Goal: Task Accomplishment & Management: Use online tool/utility

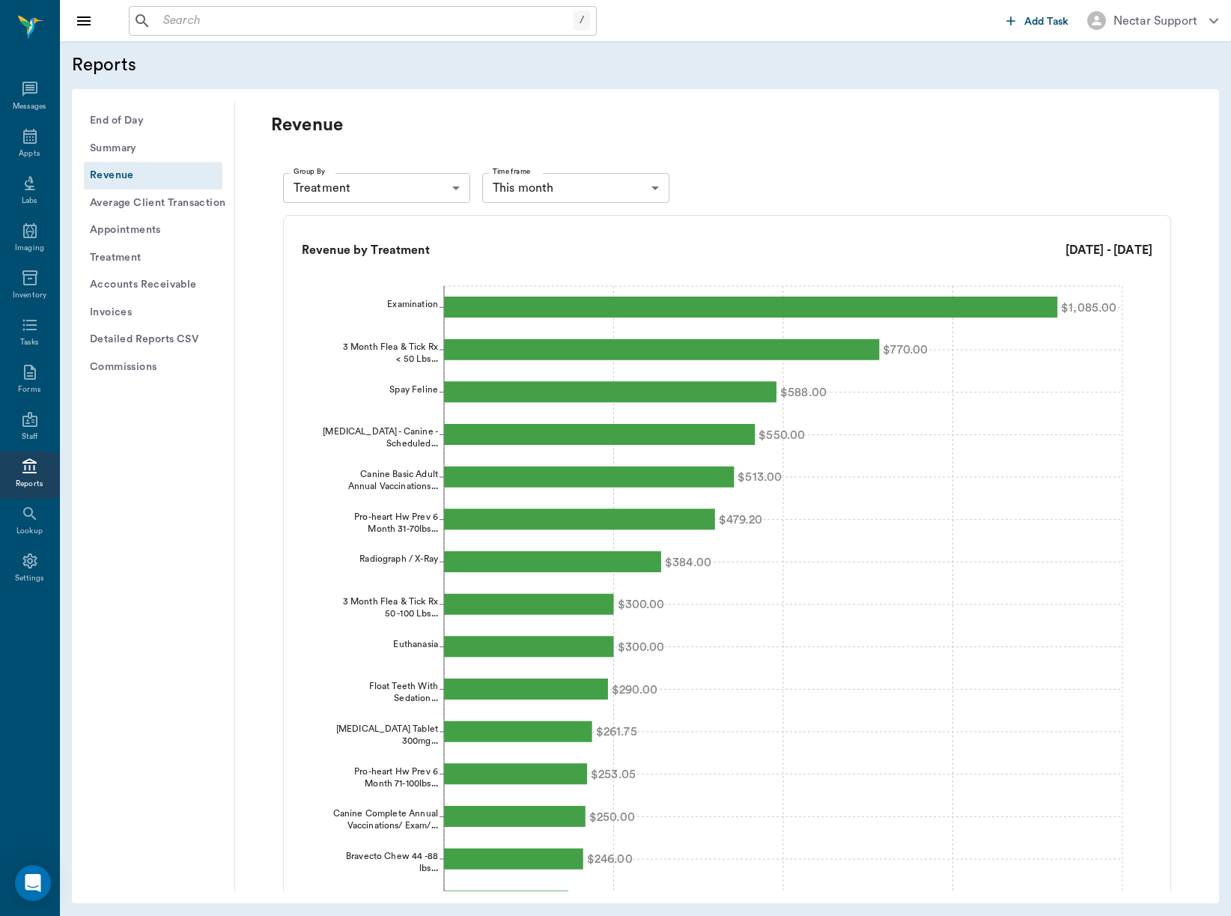
click at [100, 222] on button "Appointments" at bounding box center [153, 230] width 139 height 28
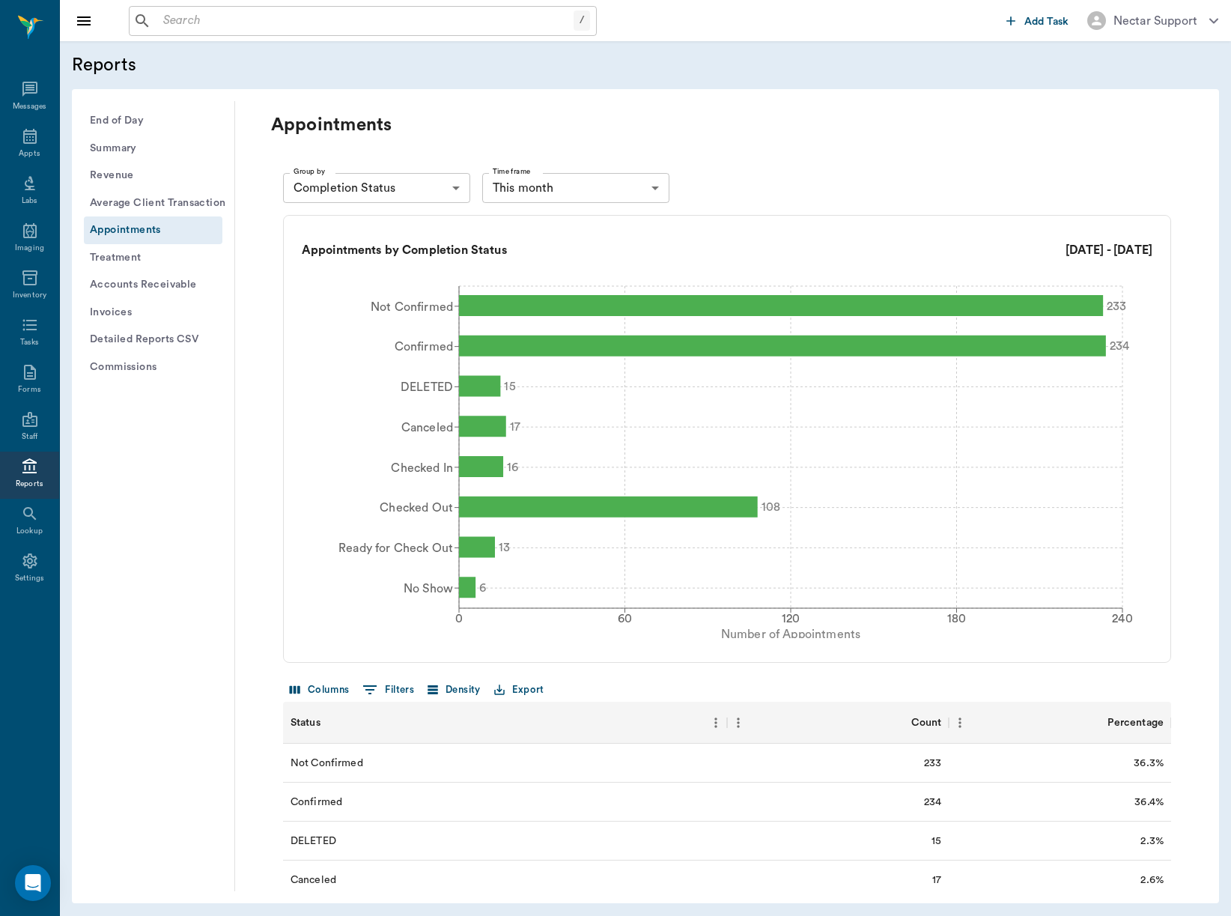
click at [550, 184] on body "/ ​ Add Task Nectar Support Nectar Messages Appts Labs Imaging Inventory Tasks …" at bounding box center [615, 458] width 1231 height 916
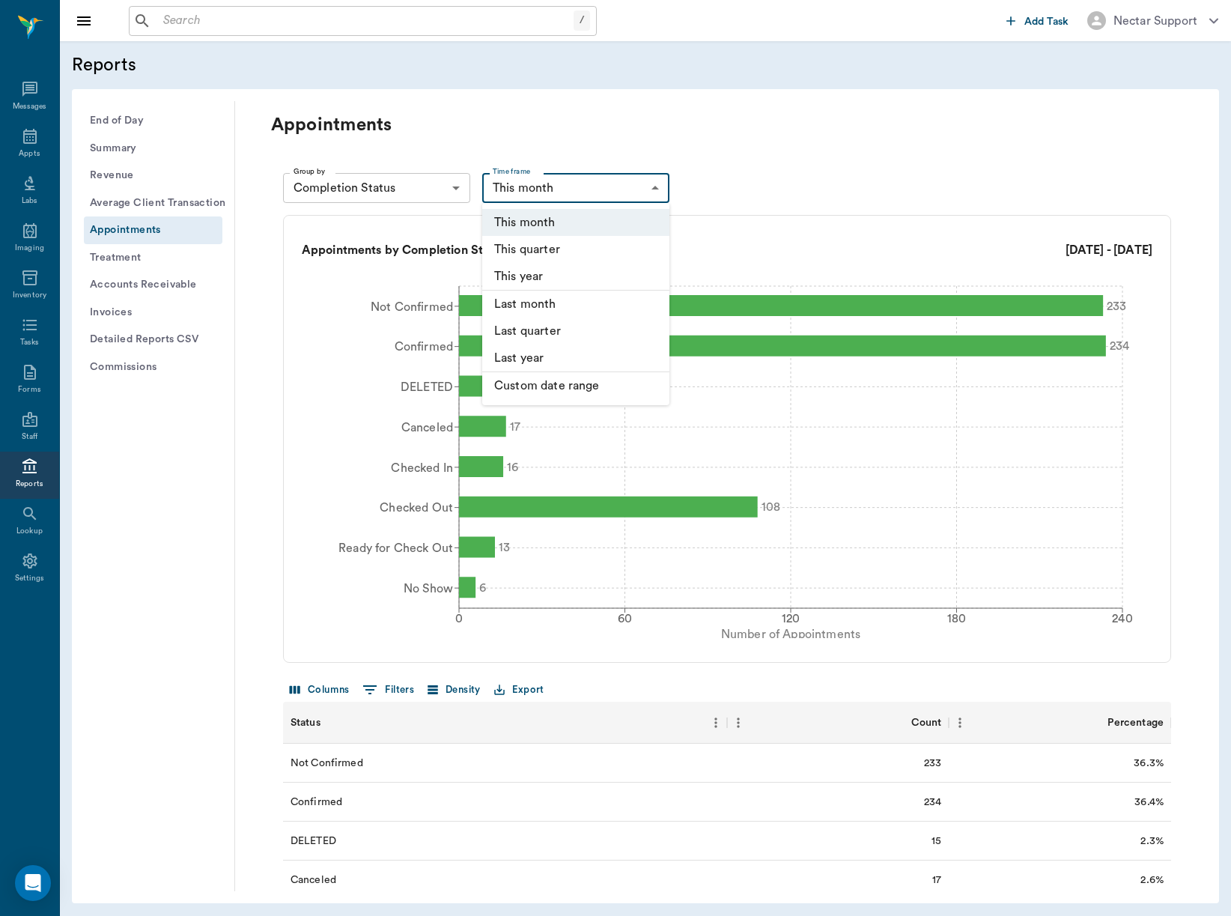
click at [545, 281] on li "This year" at bounding box center [575, 277] width 187 height 28
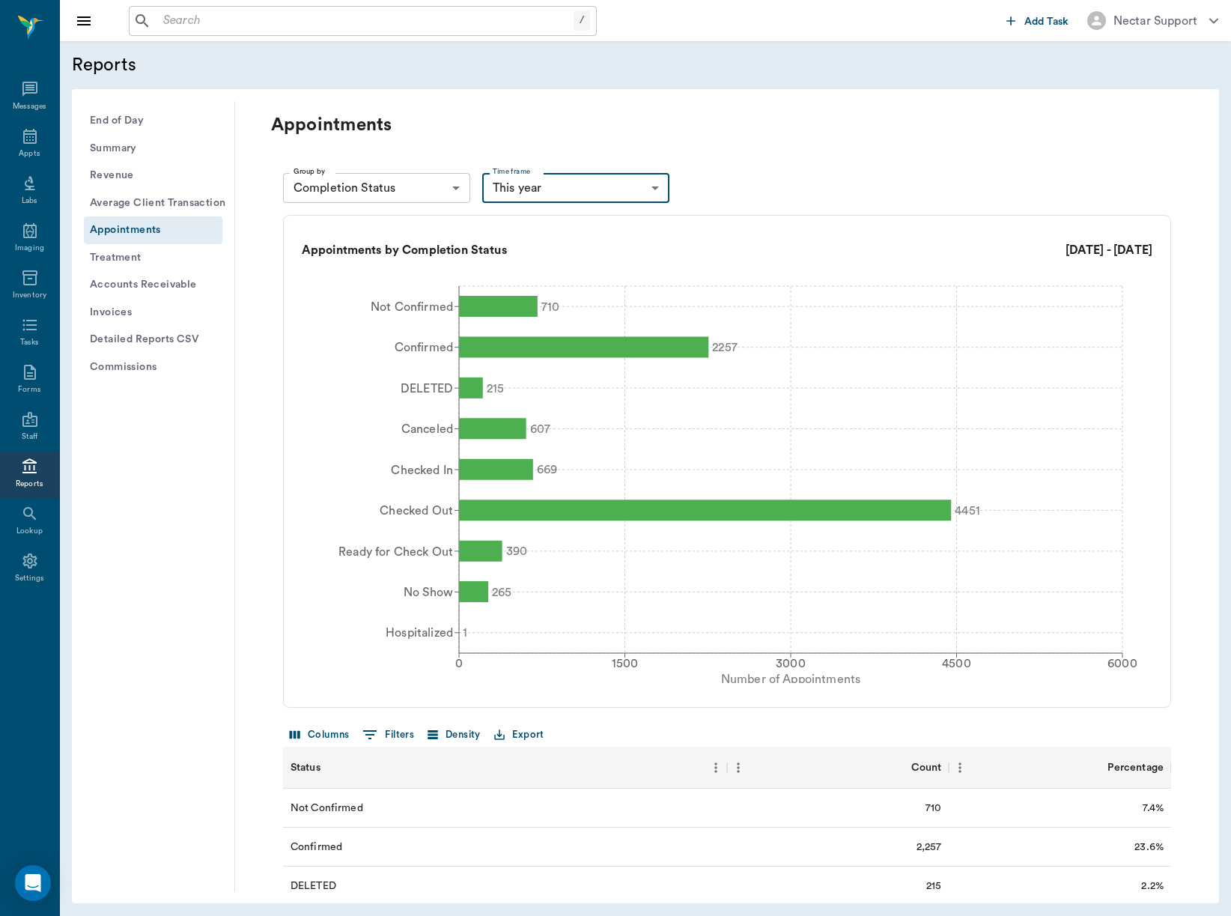
click at [526, 735] on button "Export" at bounding box center [519, 734] width 58 height 23
click at [537, 761] on li "Download as CSV" at bounding box center [552, 765] width 121 height 27
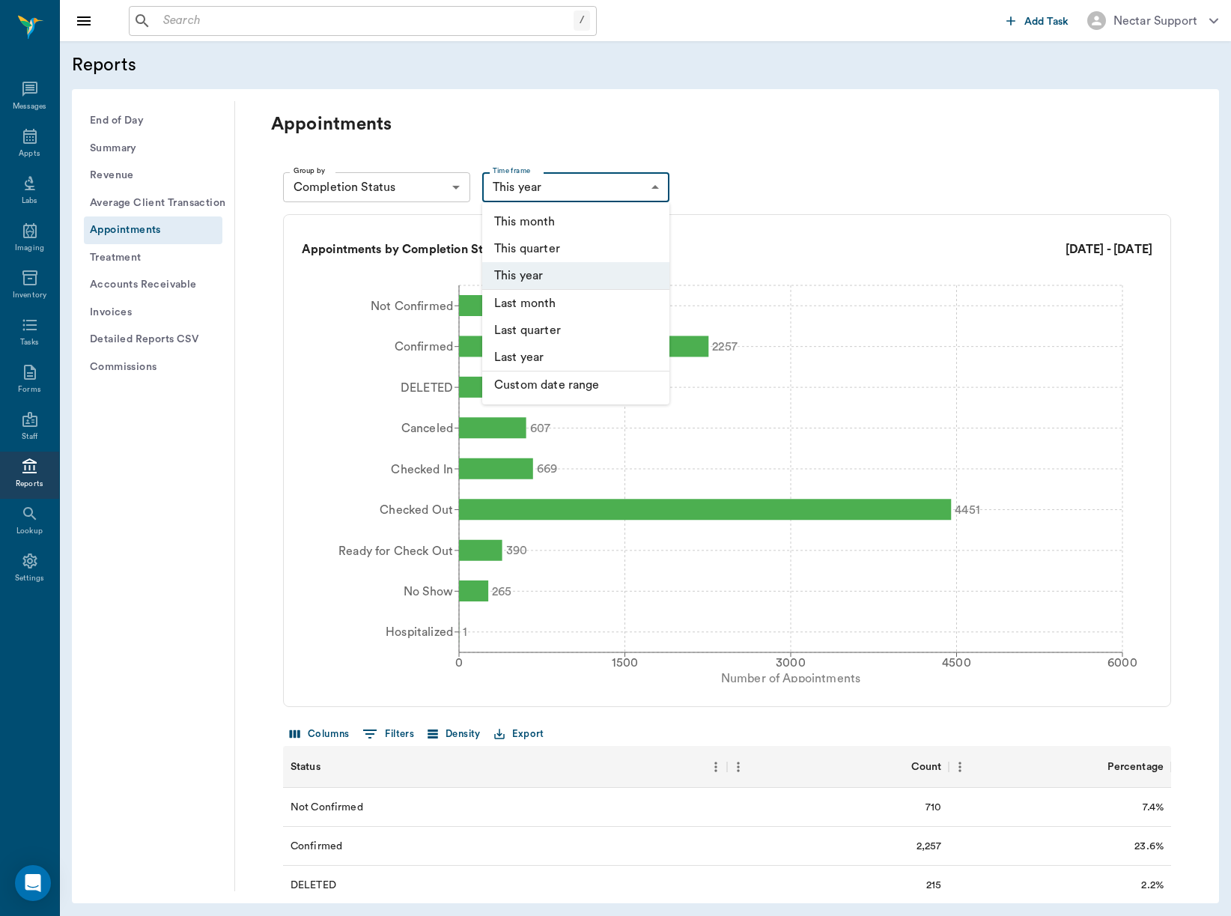
click at [542, 179] on body "/ ​ Add Task Nectar Support Nectar Messages Appts Labs Imaging Inventory Tasks …" at bounding box center [615, 458] width 1231 height 916
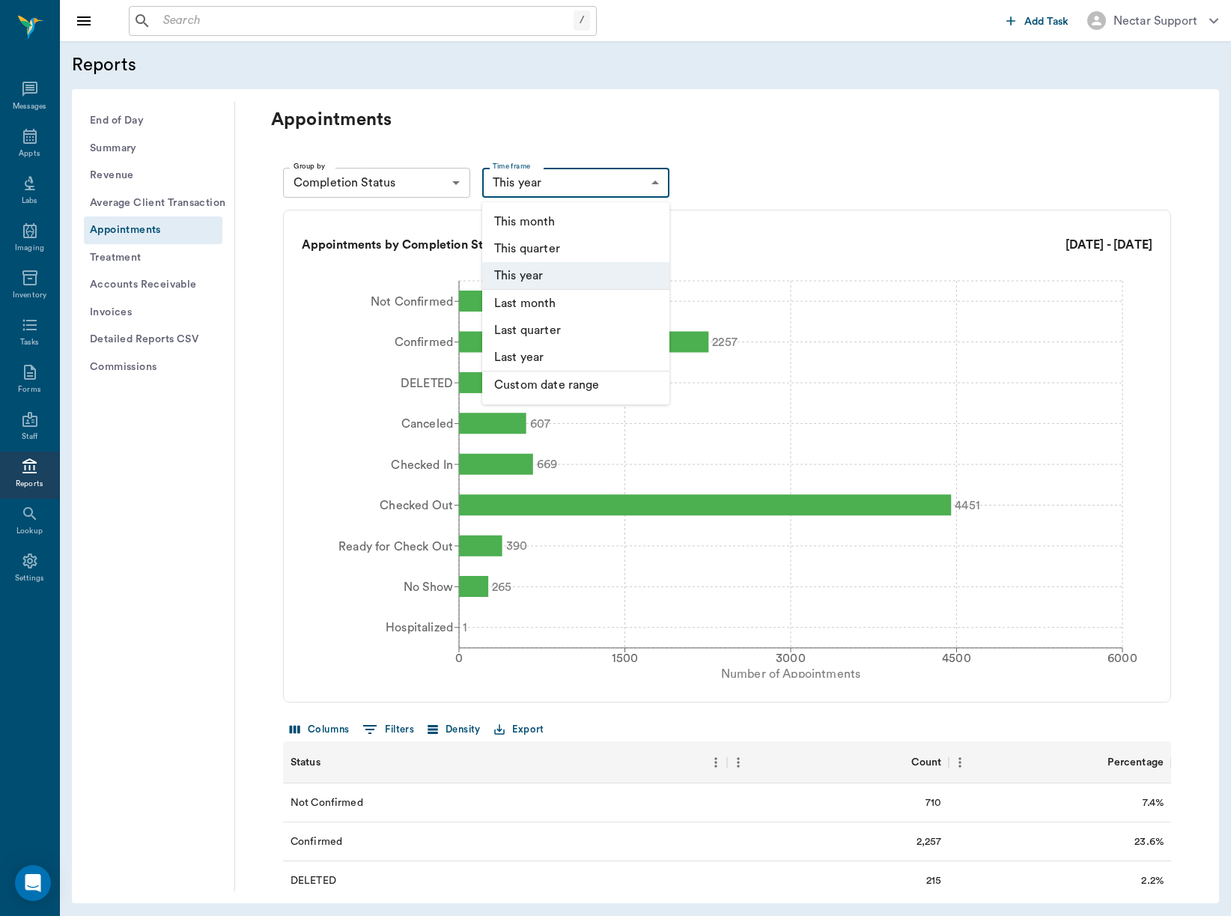
scroll to position [7, 0]
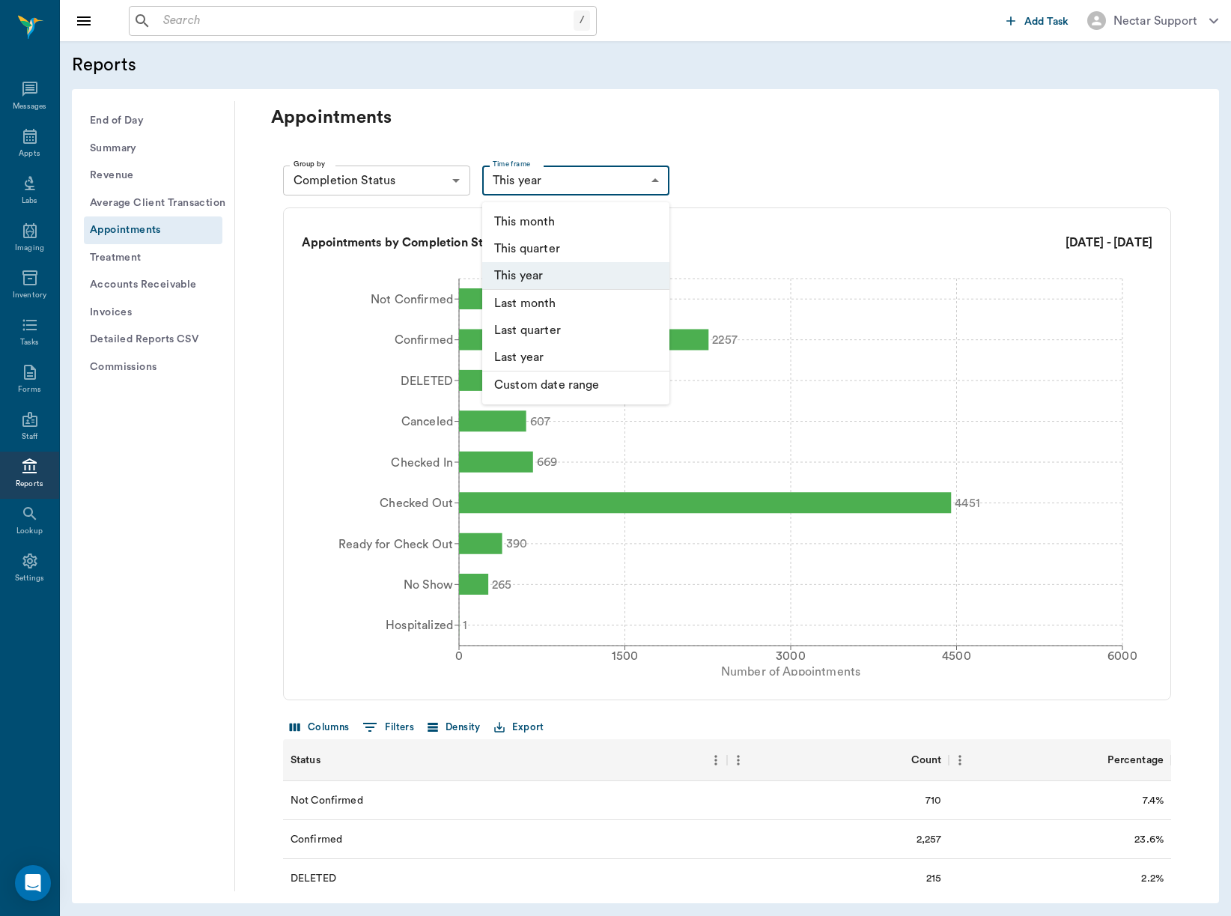
click at [553, 353] on li "Last year" at bounding box center [575, 358] width 187 height 28
type input "LAST_YEAR"
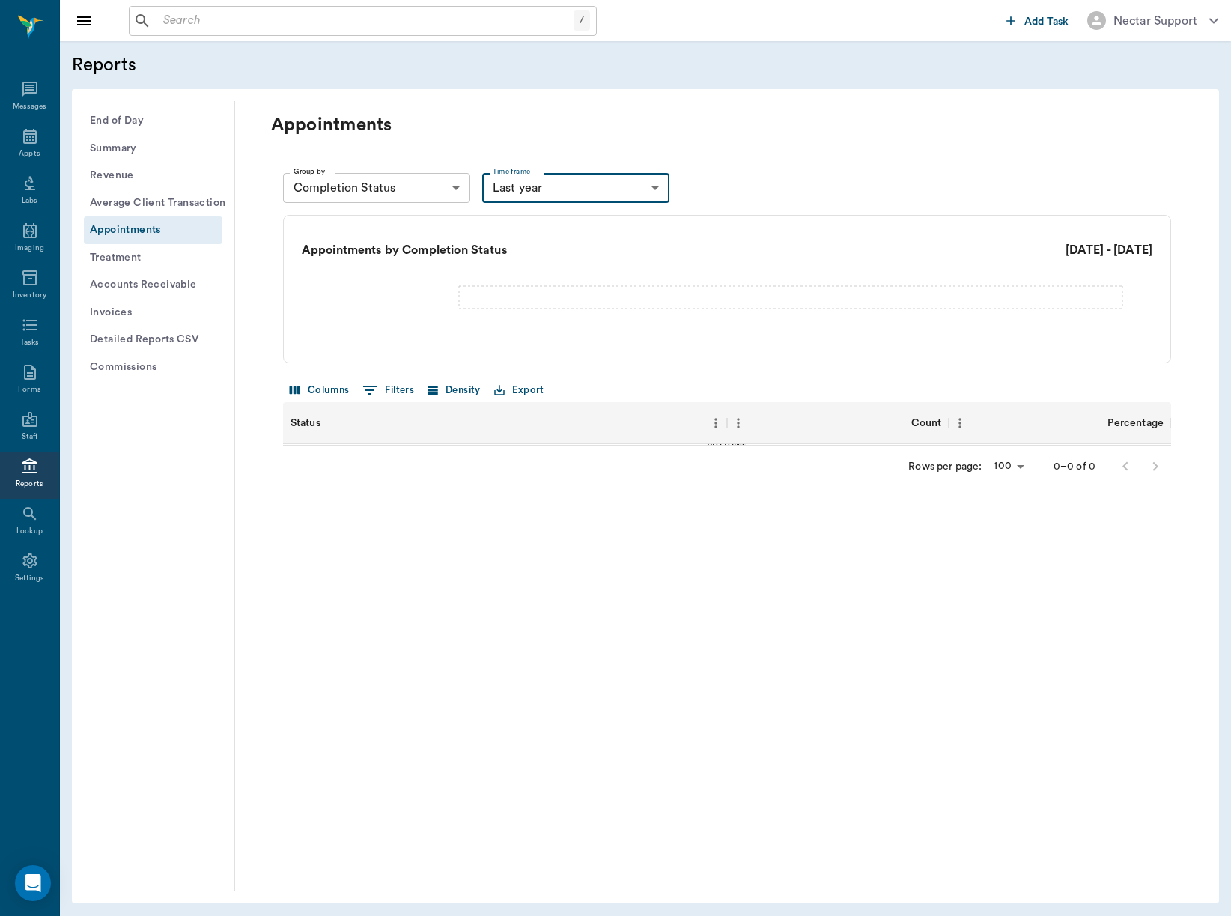
click at [415, 190] on body "/ ​ Add Task Nectar Support Nectar Messages Appts Labs Imaging Inventory Tasks …" at bounding box center [615, 458] width 1231 height 916
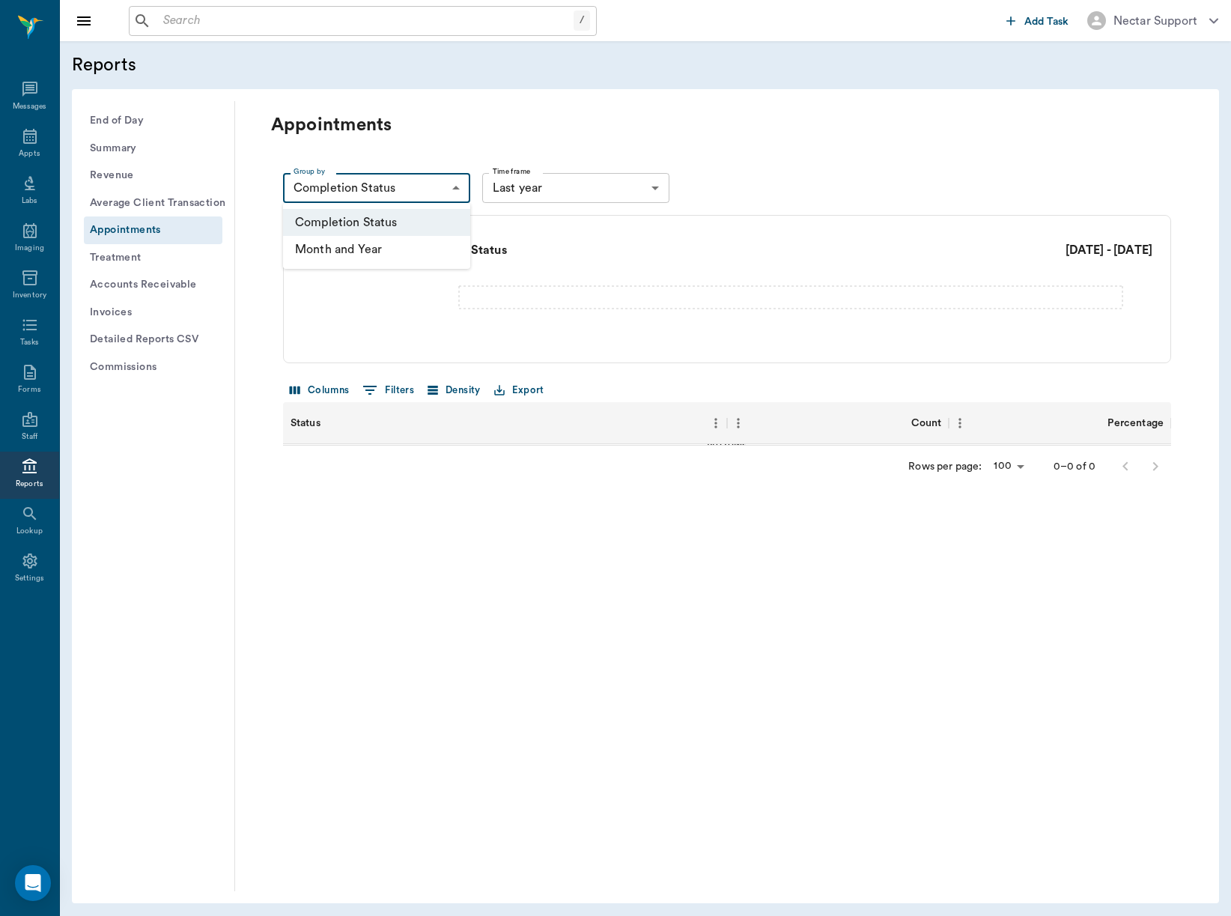
click at [430, 151] on div at bounding box center [615, 458] width 1231 height 916
click at [433, 186] on body "/ ​ Add Task Nectar Support Nectar Messages Appts Labs Imaging Inventory Tasks …" at bounding box center [615, 458] width 1231 height 916
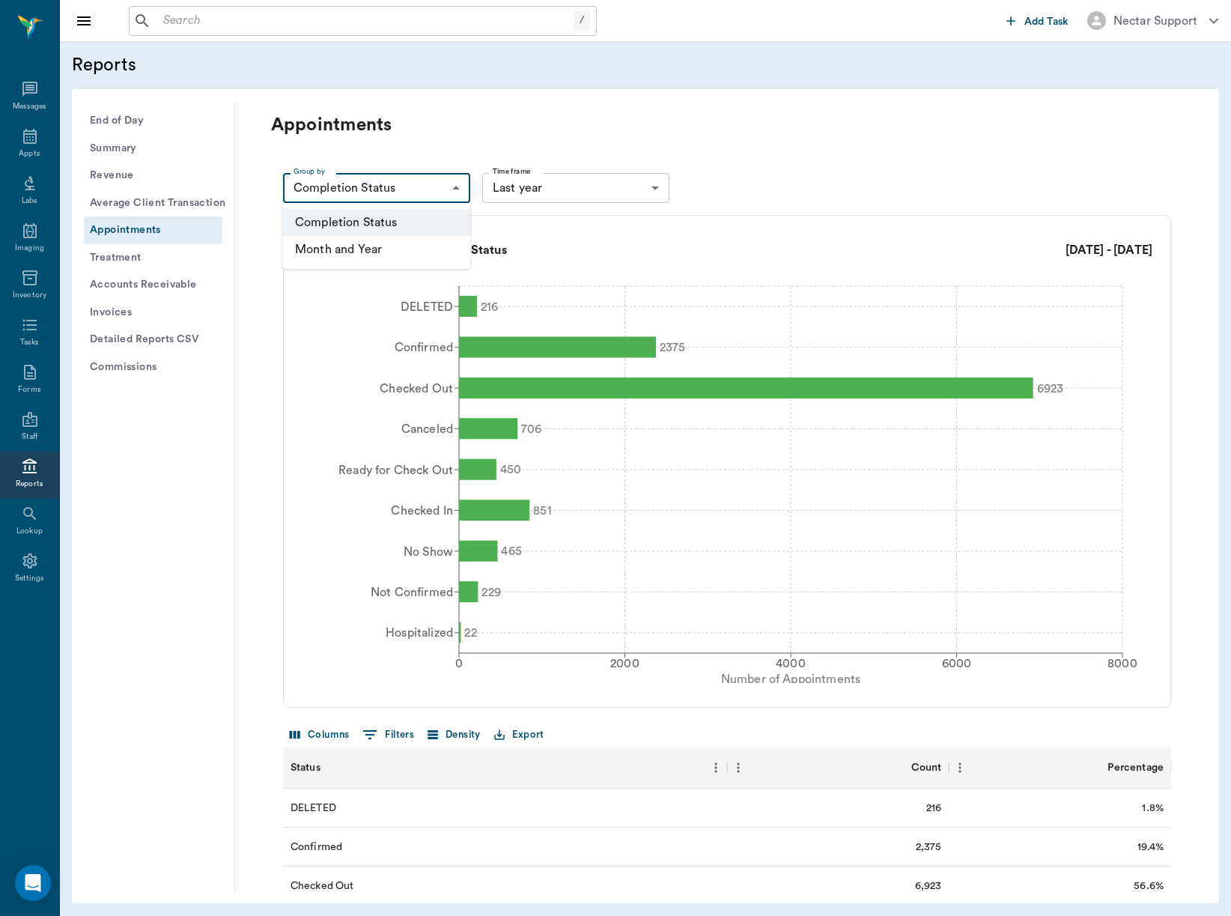
click at [509, 154] on div at bounding box center [615, 458] width 1231 height 916
click at [515, 739] on button "Export" at bounding box center [519, 734] width 58 height 23
click at [539, 766] on li "Download as CSV" at bounding box center [552, 765] width 121 height 27
click at [451, 195] on body "/ ​ Add Task Nectar Support Nectar Messages Appts Labs Imaging Inventory Tasks …" at bounding box center [615, 458] width 1231 height 916
click at [416, 247] on li "Month and Year" at bounding box center [376, 249] width 187 height 27
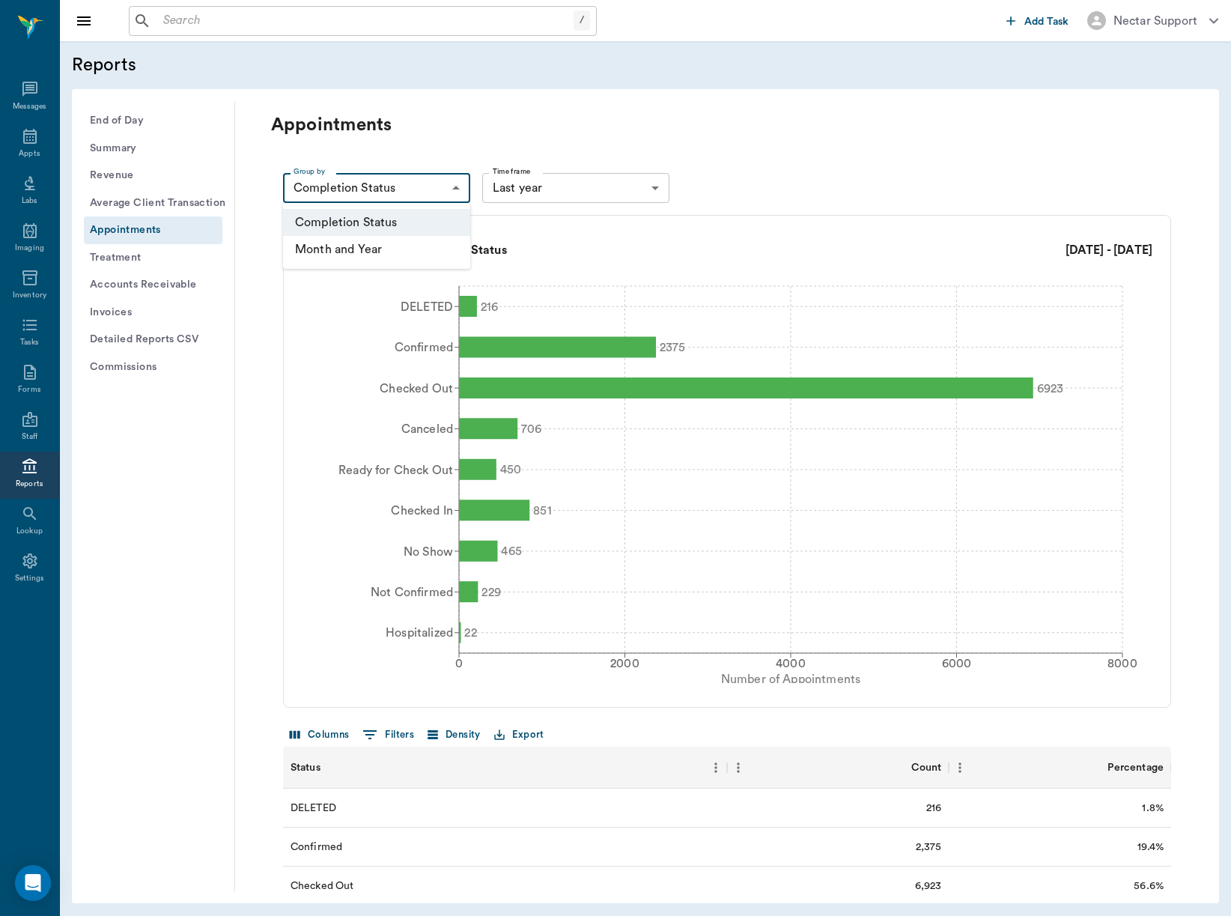
type input "MONTH_YEAR"
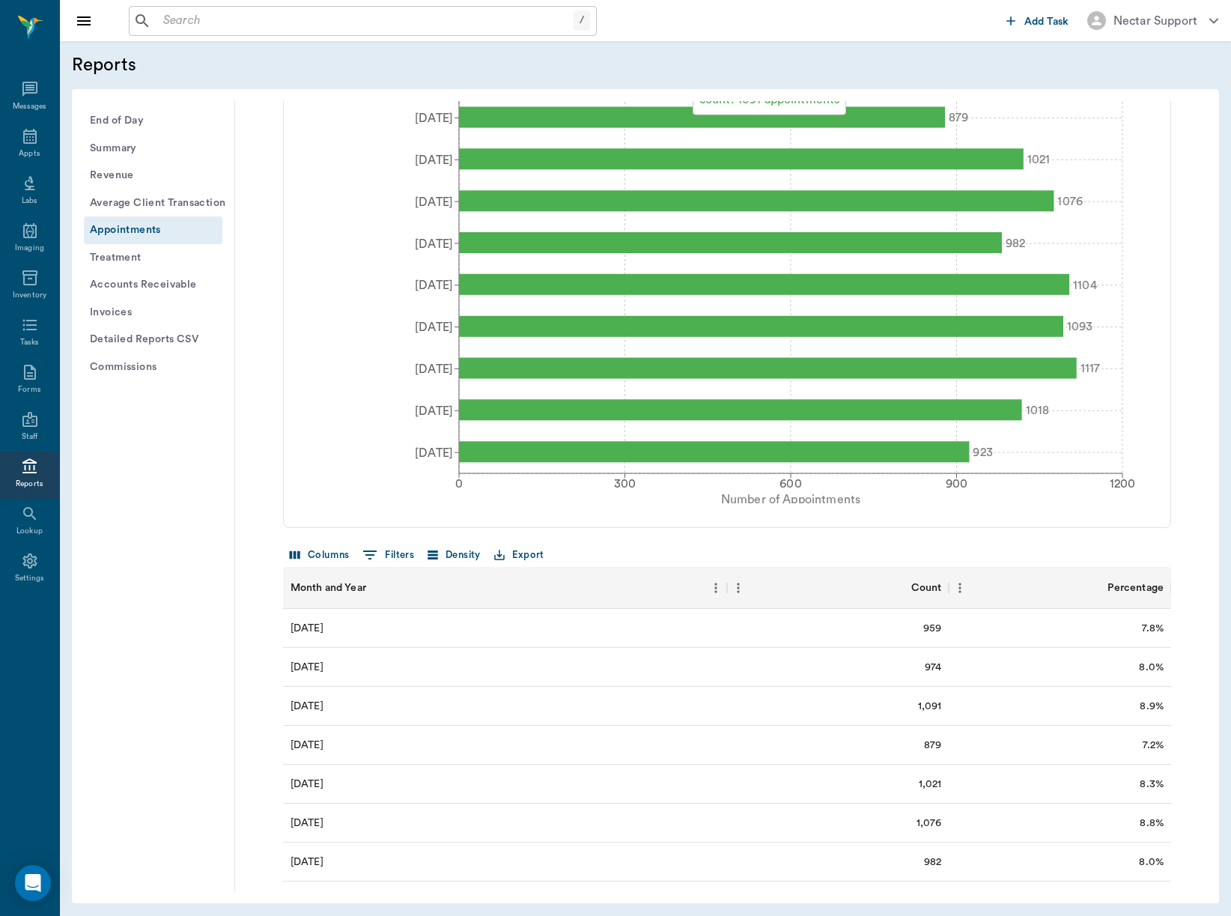
scroll to position [317, 0]
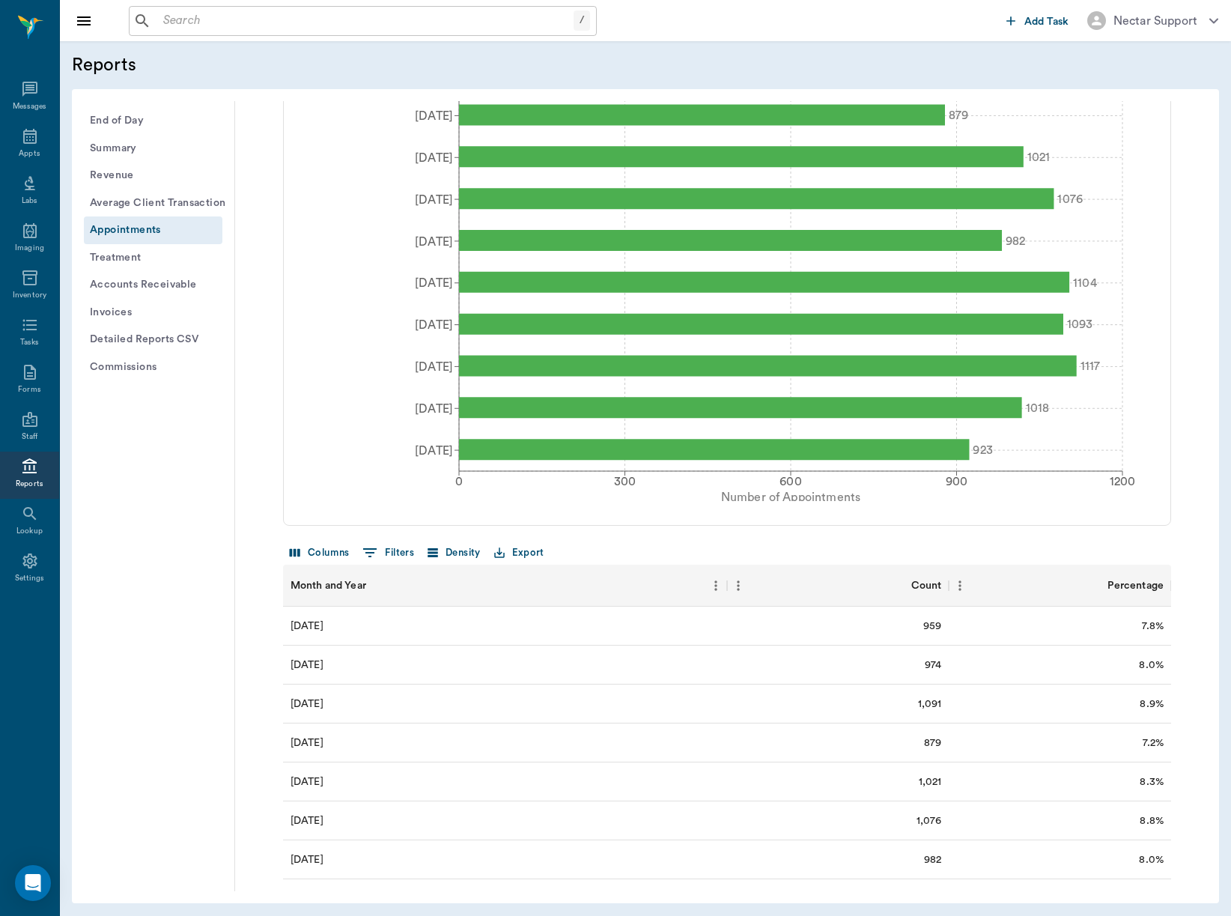
click at [390, 550] on button "0 Filters" at bounding box center [388, 553] width 59 height 24
click at [460, 631] on select "contains equals starts with ends with is empty is not empty is any of" at bounding box center [479, 636] width 90 height 24
click at [425, 633] on select "Month and Year Count Percentage" at bounding box center [378, 636] width 112 height 24
select select "count"
click at [322, 624] on select "Month and Year Count Percentage" at bounding box center [378, 636] width 112 height 24
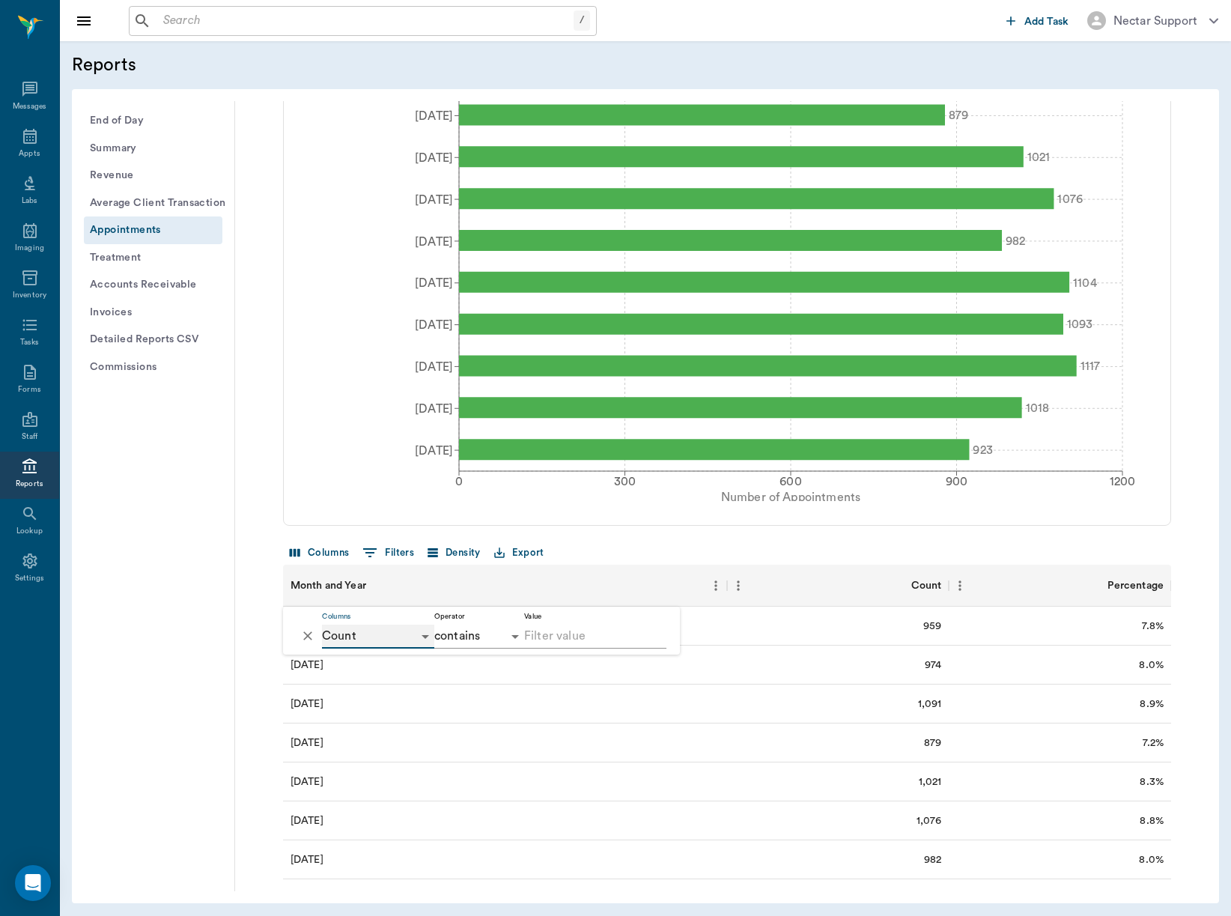
select select "="
click at [475, 639] on select "= != > >= < <= is empty is not empty is any of" at bounding box center [479, 636] width 90 height 24
click at [549, 637] on input "Value" at bounding box center [595, 636] width 142 height 24
click at [357, 627] on select "Month and Year Count Percentage" at bounding box center [378, 636] width 112 height 24
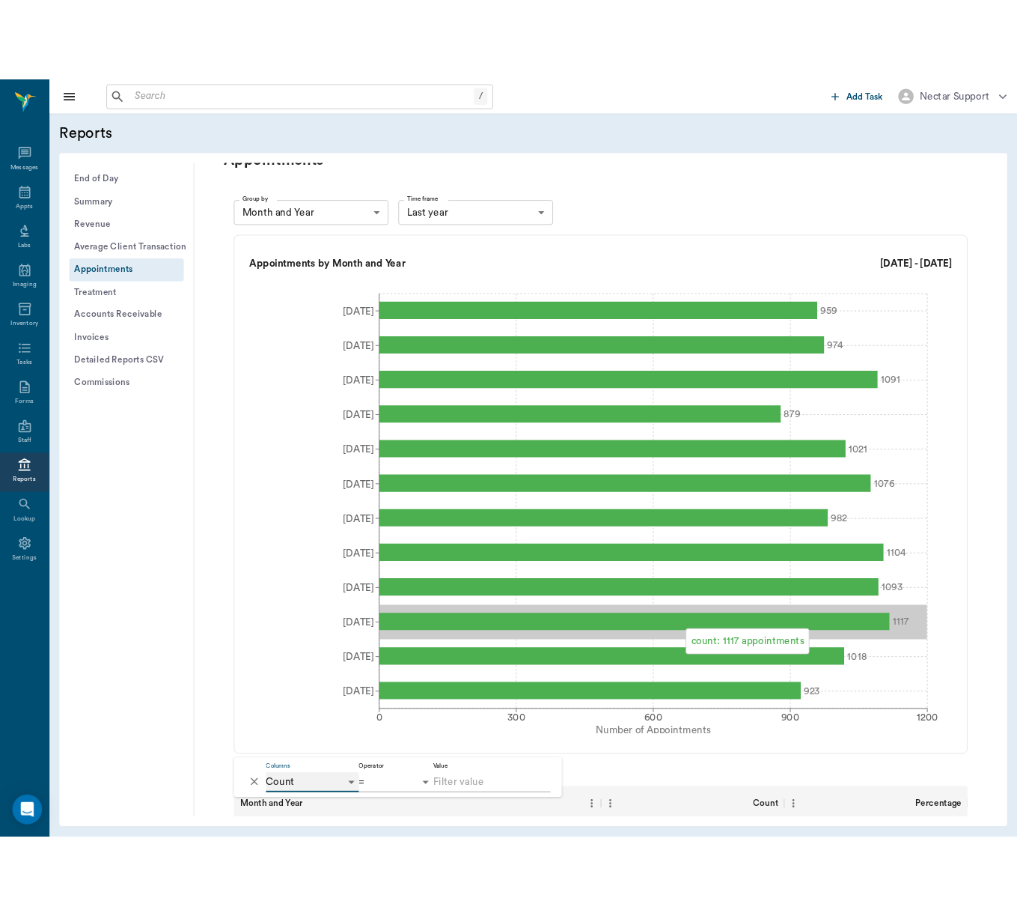
scroll to position [0, 0]
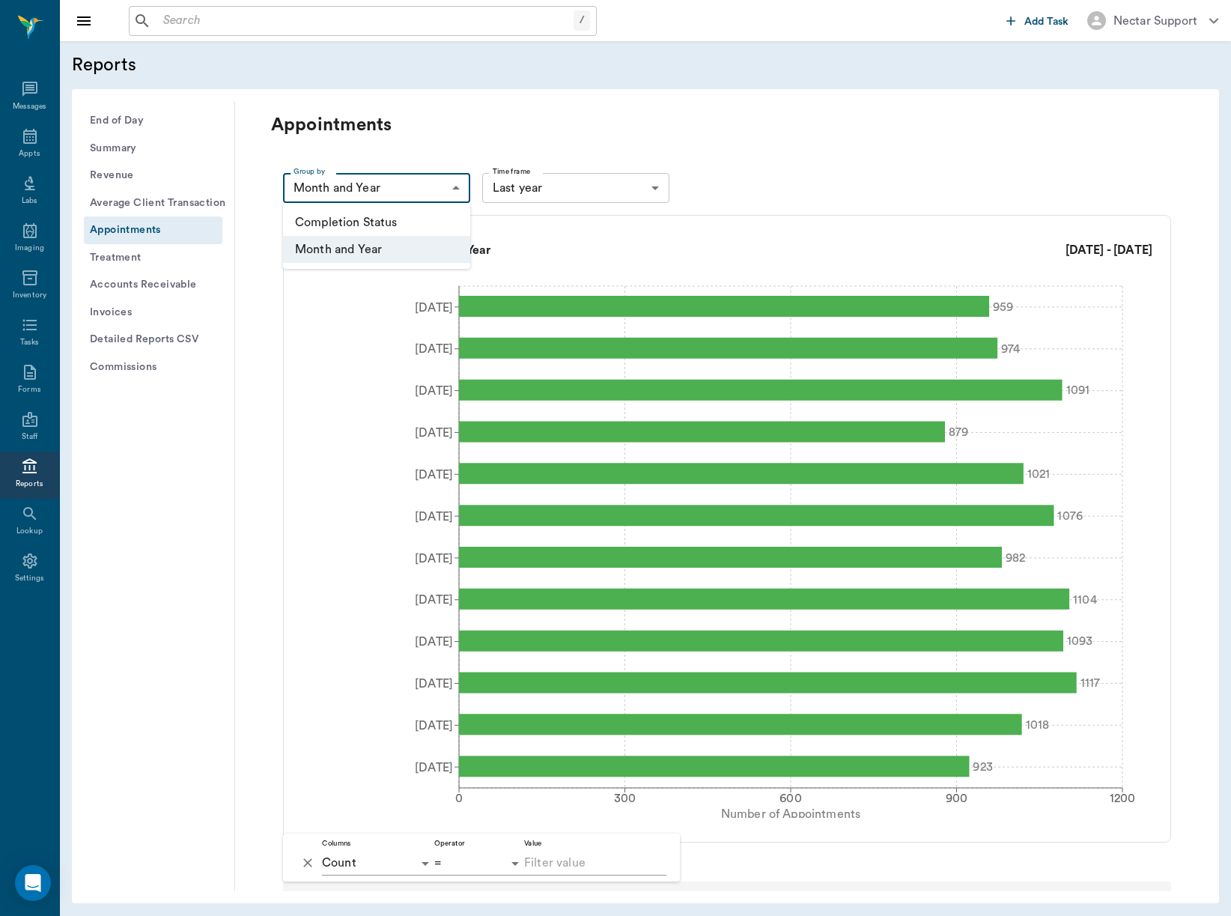
click at [376, 190] on body "/ ​ Add Task Nectar Support Nectar Messages Appts Labs Imaging Inventory Tasks …" at bounding box center [615, 458] width 1231 height 916
click at [380, 222] on li "Completion Status" at bounding box center [376, 222] width 187 height 27
type input "COMPLETION_STATUS"
